Goal: Task Accomplishment & Management: Manage account settings

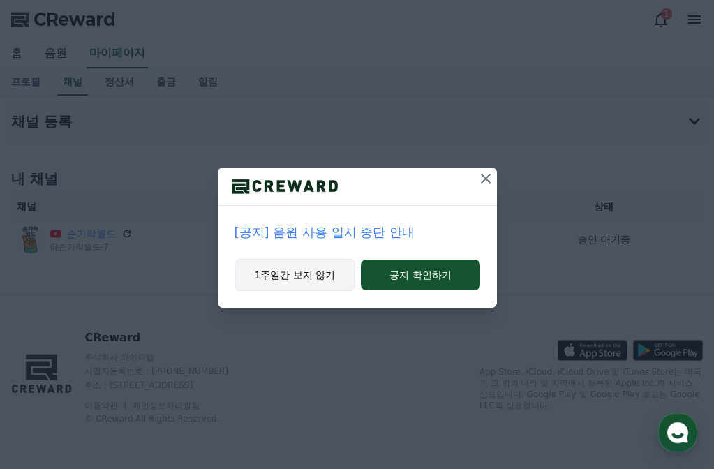
click at [318, 283] on button "1주일간 보지 않기" at bounding box center [294, 275] width 121 height 32
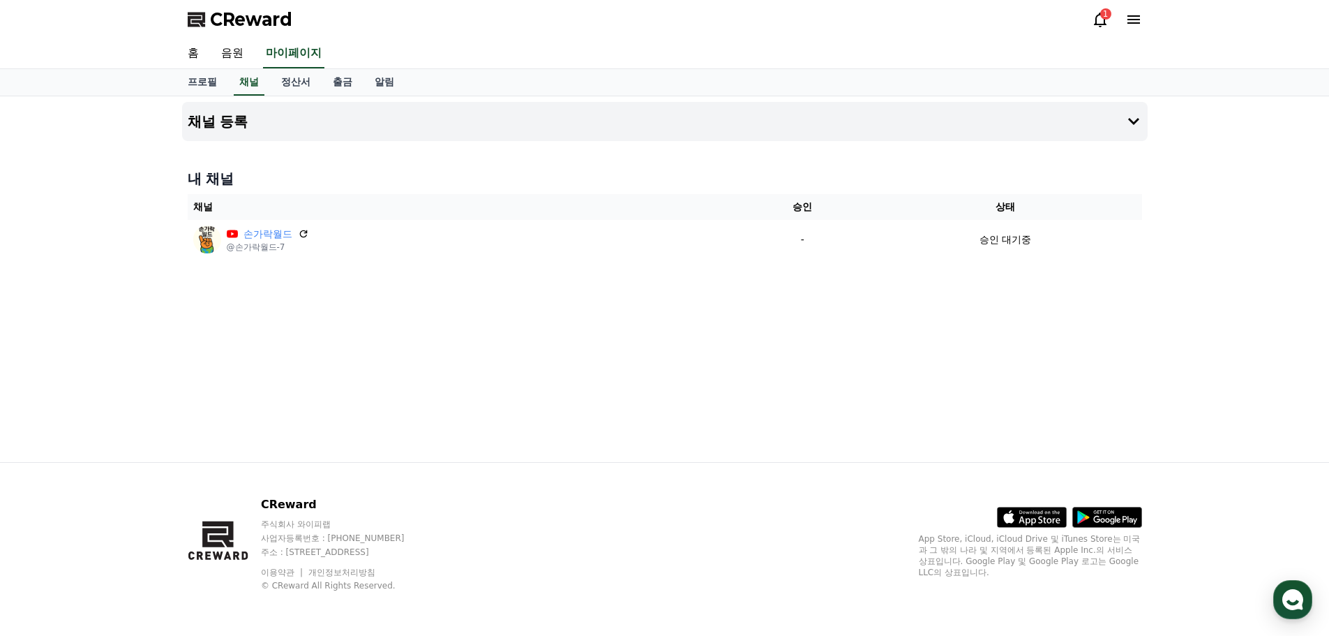
drag, startPoint x: 622, startPoint y: 287, endPoint x: 555, endPoint y: 280, distance: 66.7
click at [620, 287] on div "채널 등록 내 채널 채널 승인 상태 손가락월드 @손가락월드-7 - 승인 대기중" at bounding box center [665, 279] width 977 height 366
click at [535, 356] on div "채널 등록 내 채널 채널 승인 상태 손가락월드 @손가락월드-7 - 승인 대기중" at bounding box center [665, 279] width 977 height 366
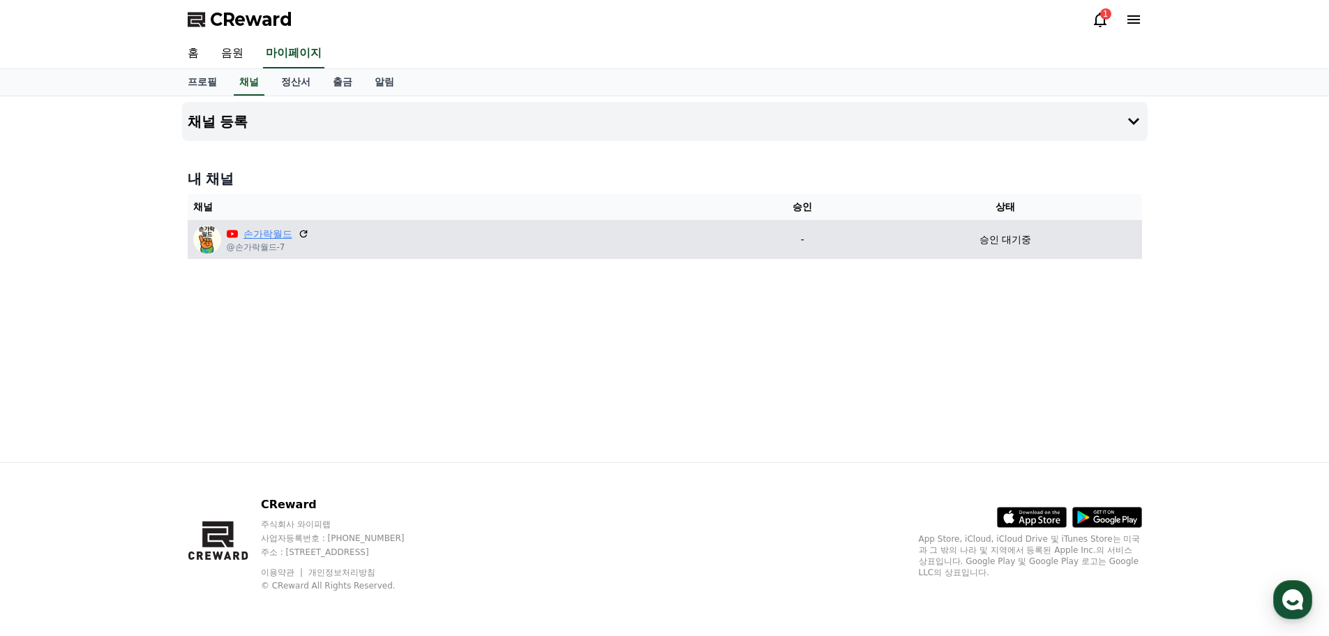
click at [271, 236] on link "손가락월드" at bounding box center [268, 234] width 49 height 15
